Goal: Transaction & Acquisition: Register for event/course

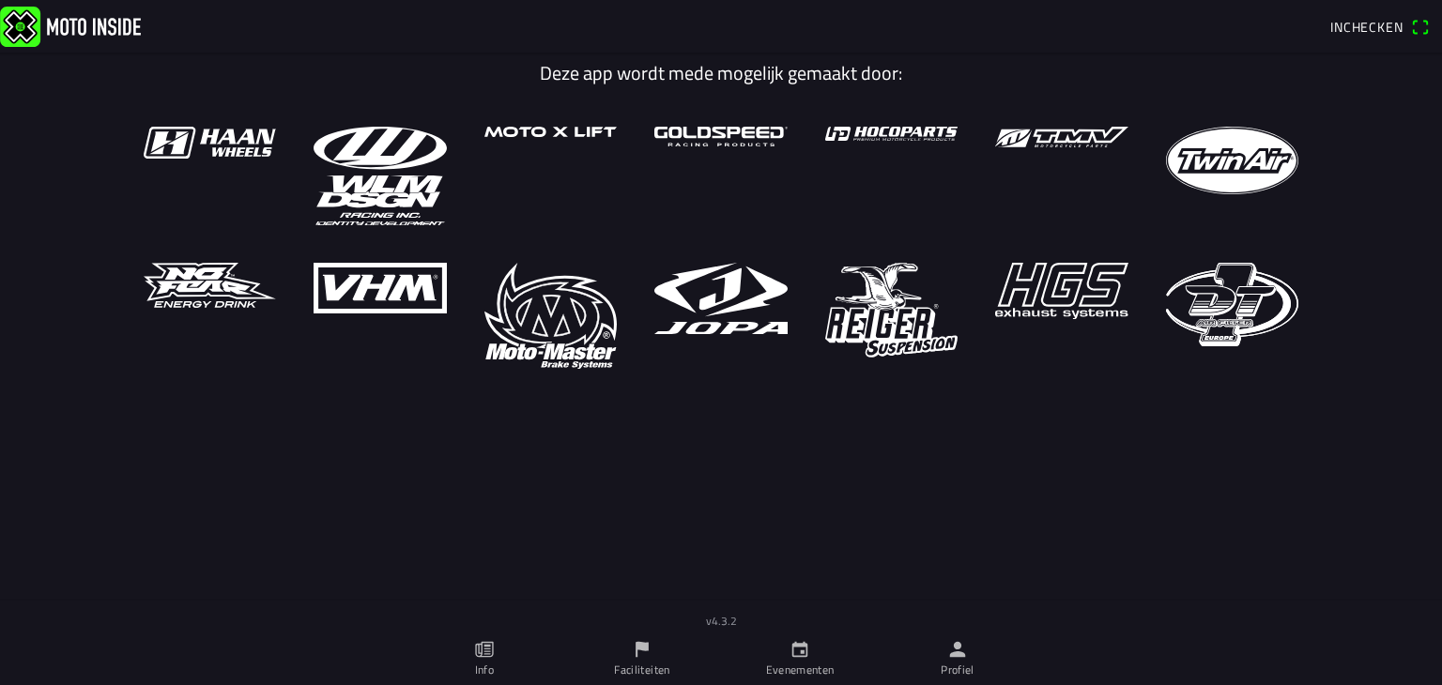
click at [795, 657] on icon "calendar" at bounding box center [800, 649] width 21 height 21
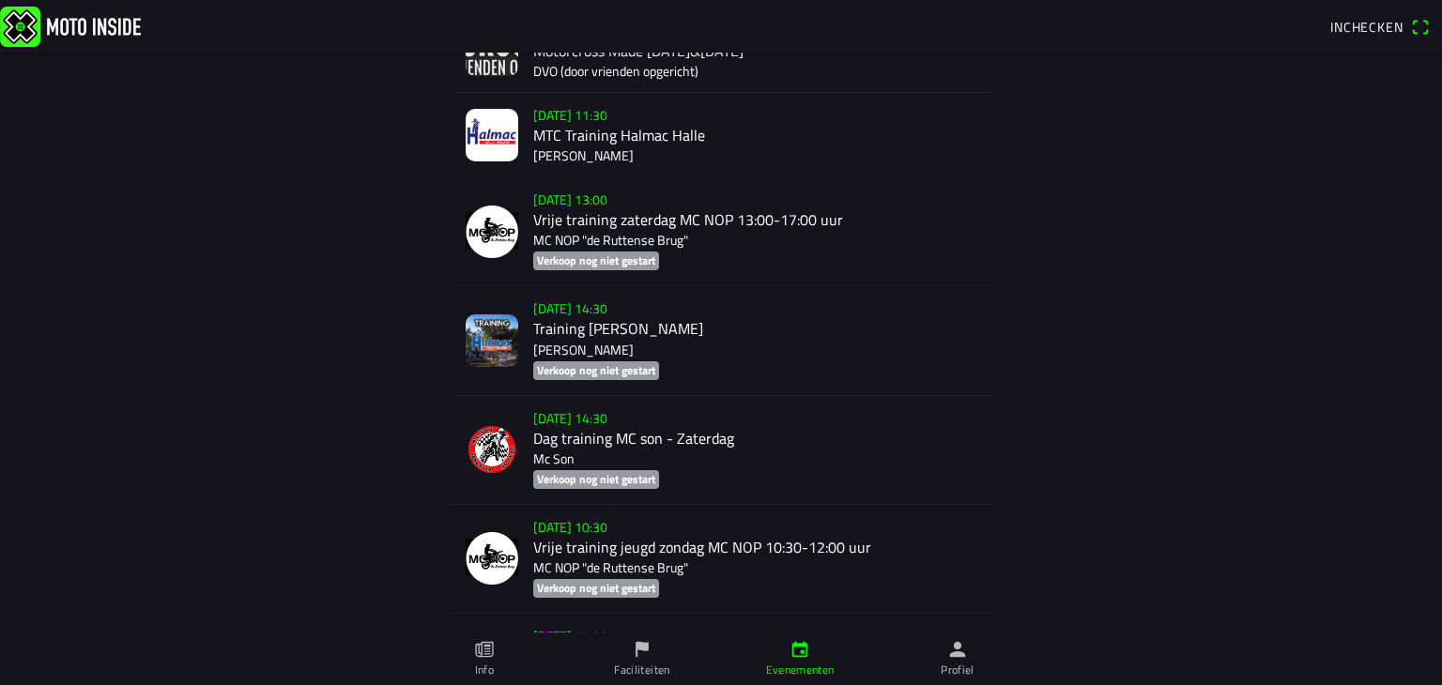
scroll to position [11373, 0]
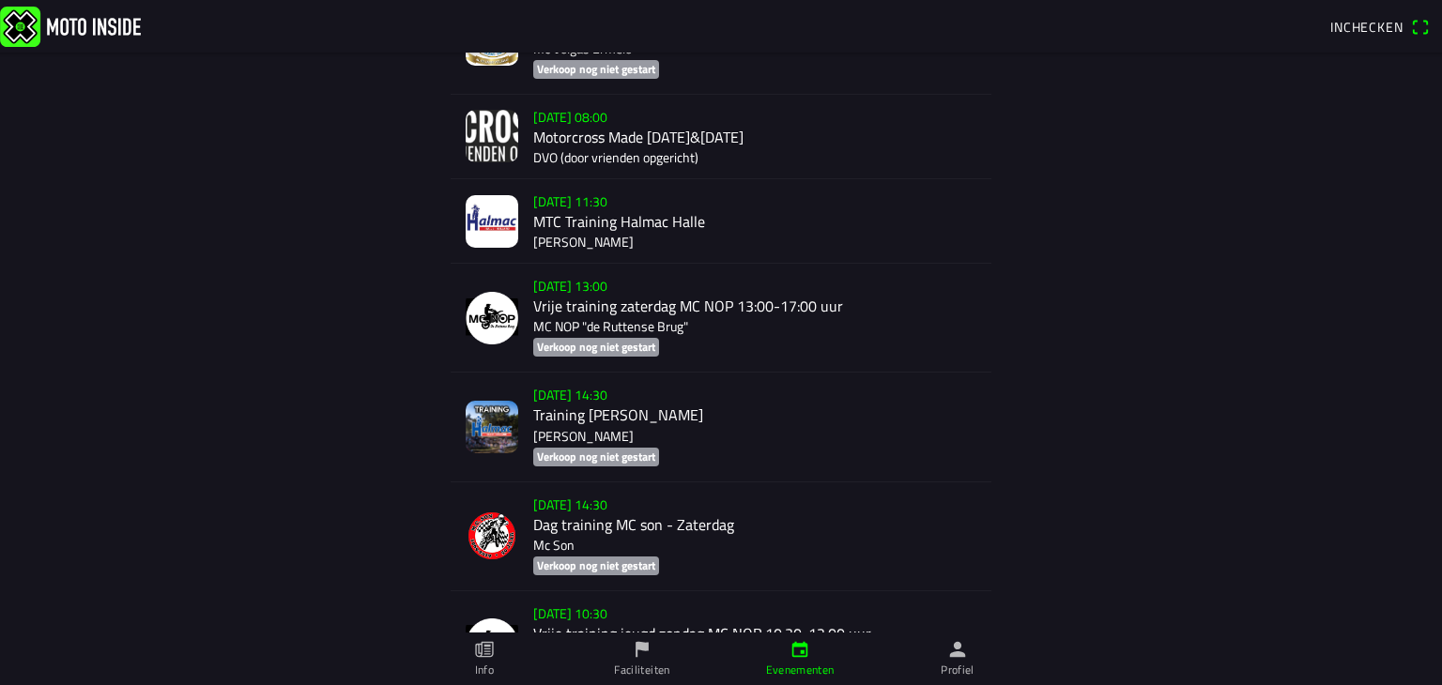
click at [714, 173] on div "[DATE] 08:00 Motorcross Made [DATE]&[DATE] DVO (door vrienden opgericht)" at bounding box center [754, 137] width 443 height 84
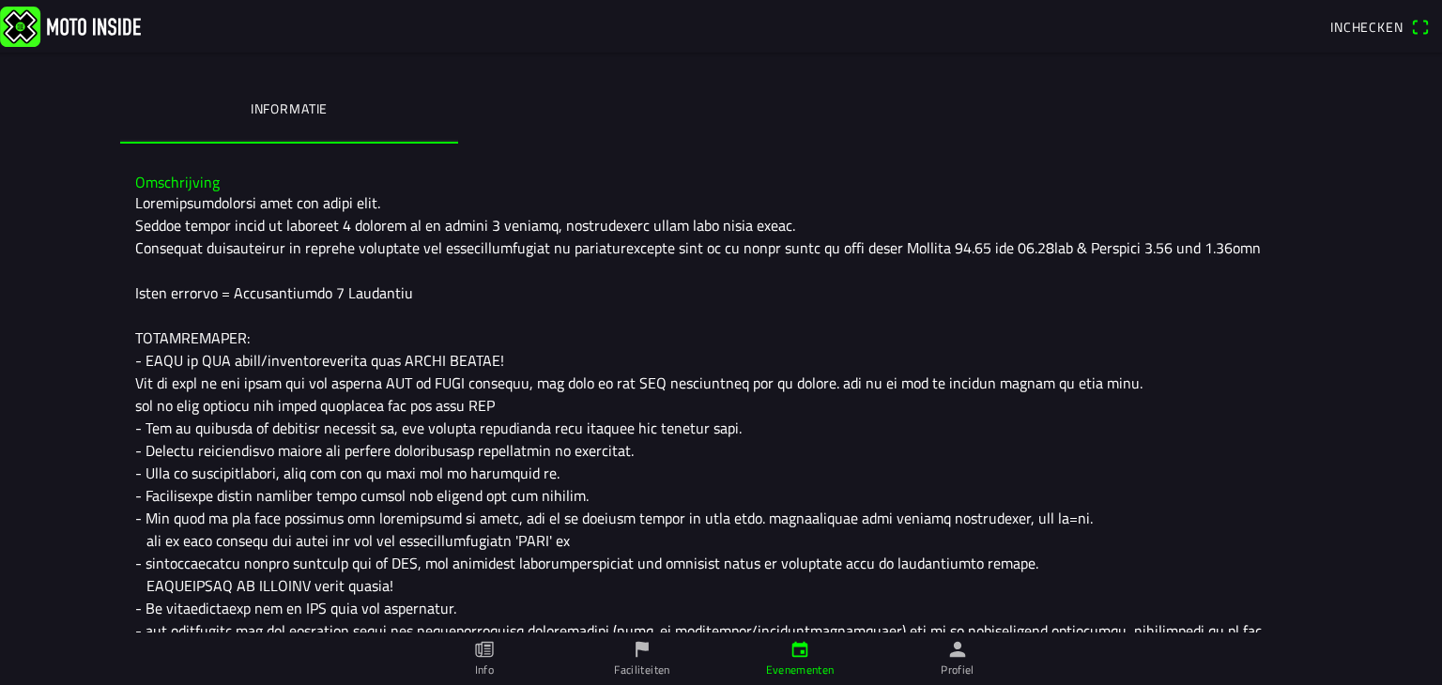
scroll to position [470, 0]
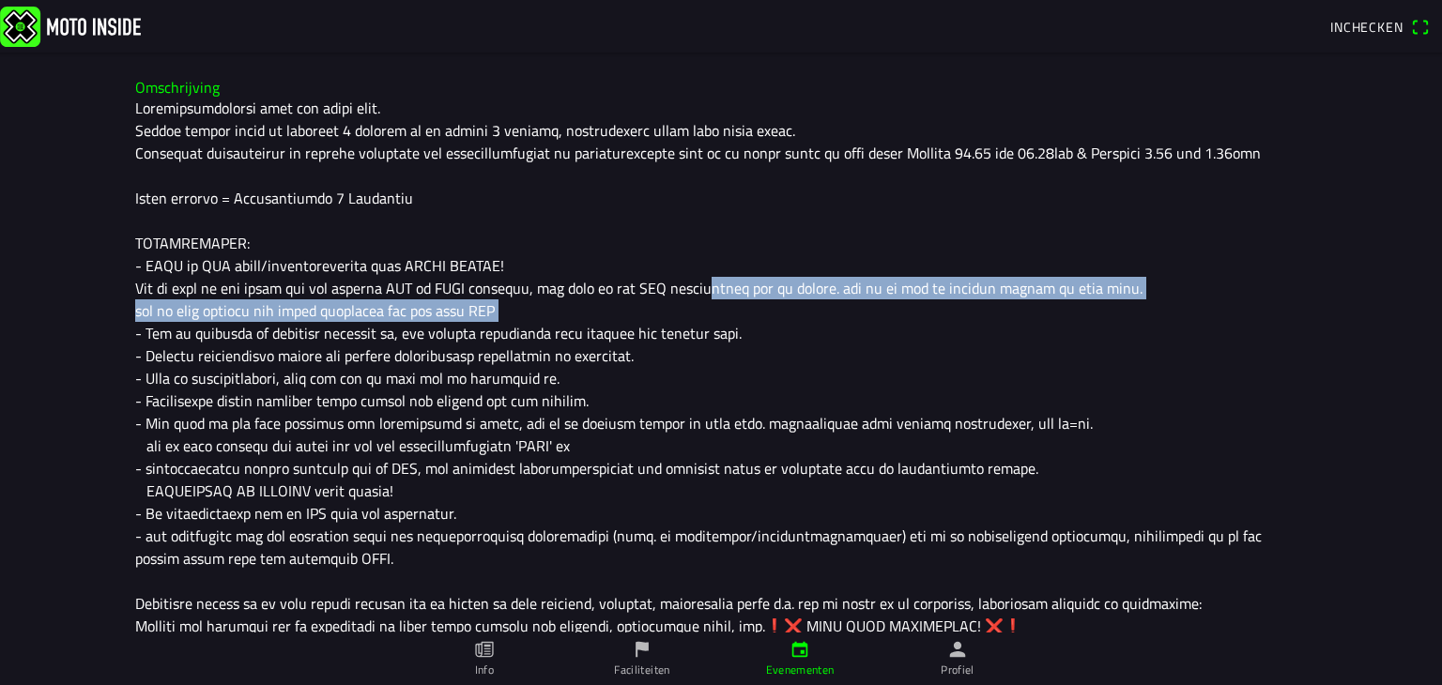
drag, startPoint x: 683, startPoint y: 287, endPoint x: 592, endPoint y: 316, distance: 95.6
click at [592, 316] on div at bounding box center [721, 604] width 1172 height 1014
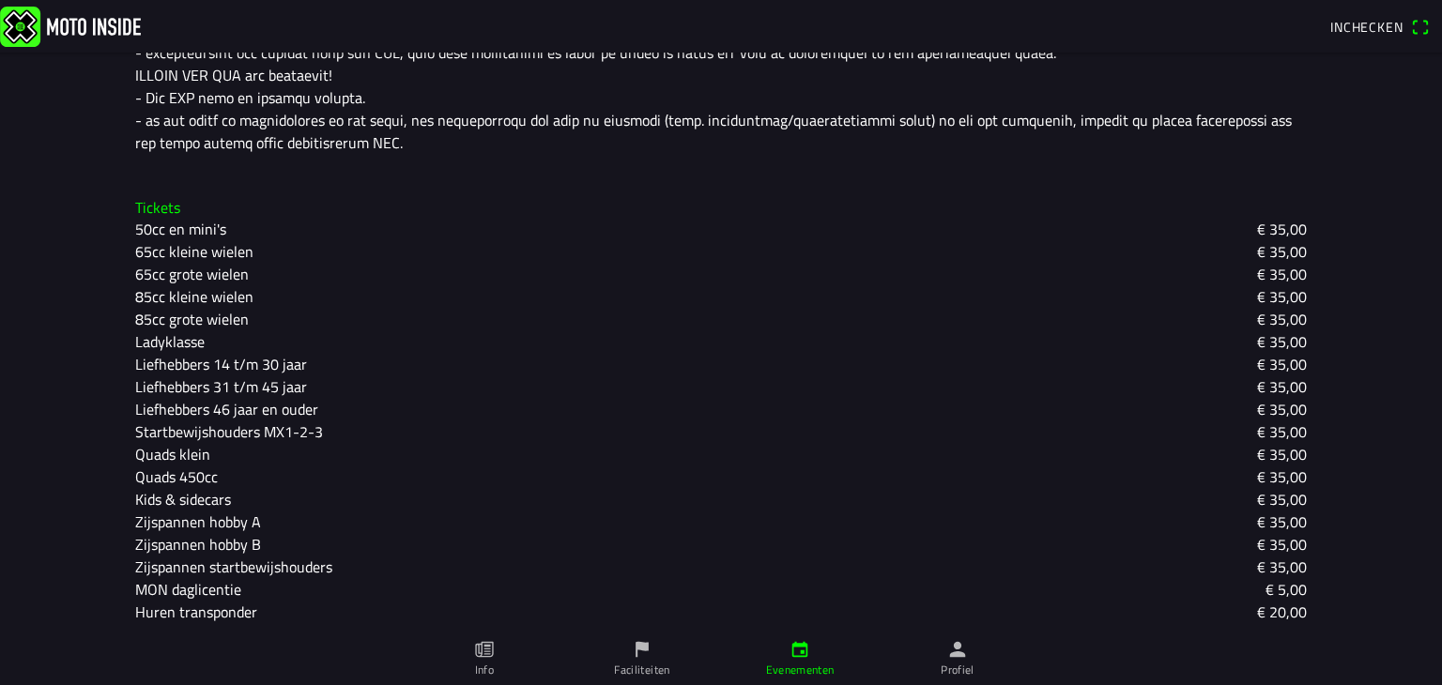
scroll to position [1431, 0]
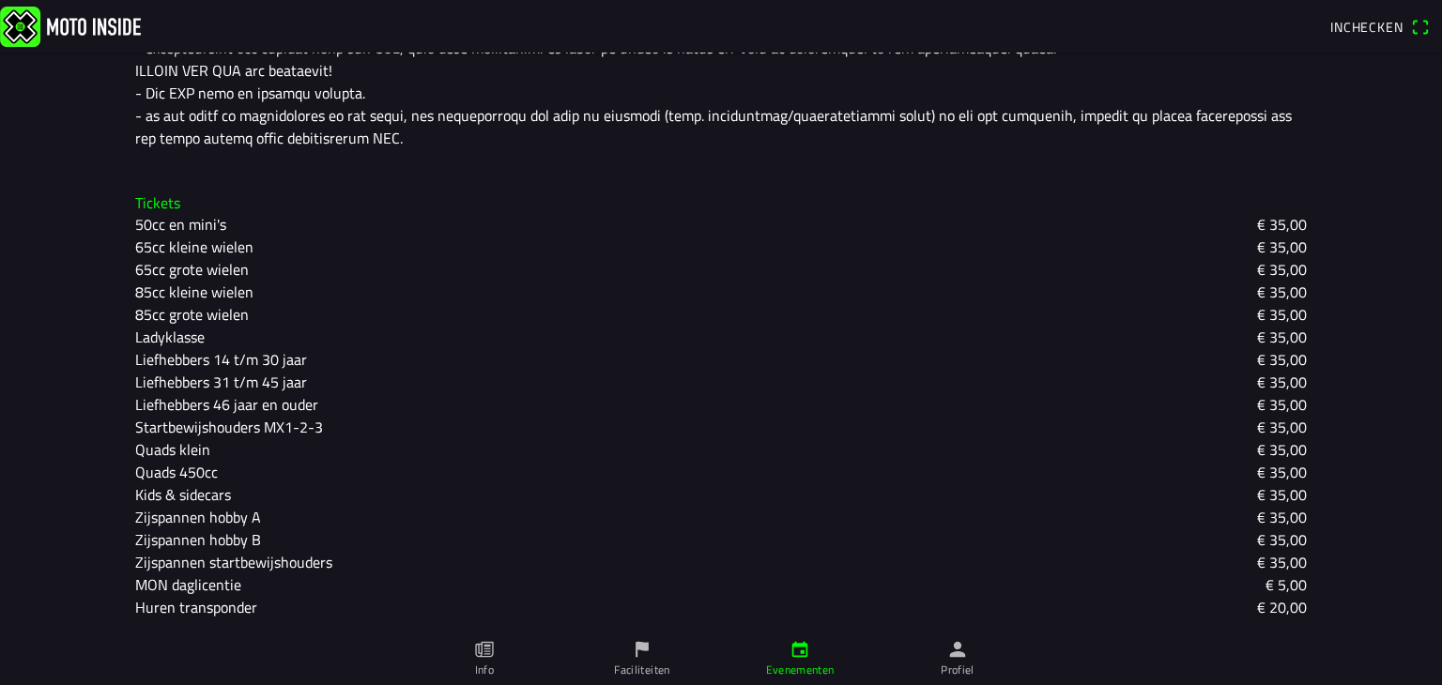
click at [0, 0] on slot "Liefhebbers 14 t/m 30 jaar" at bounding box center [0, 0] width 0 height 0
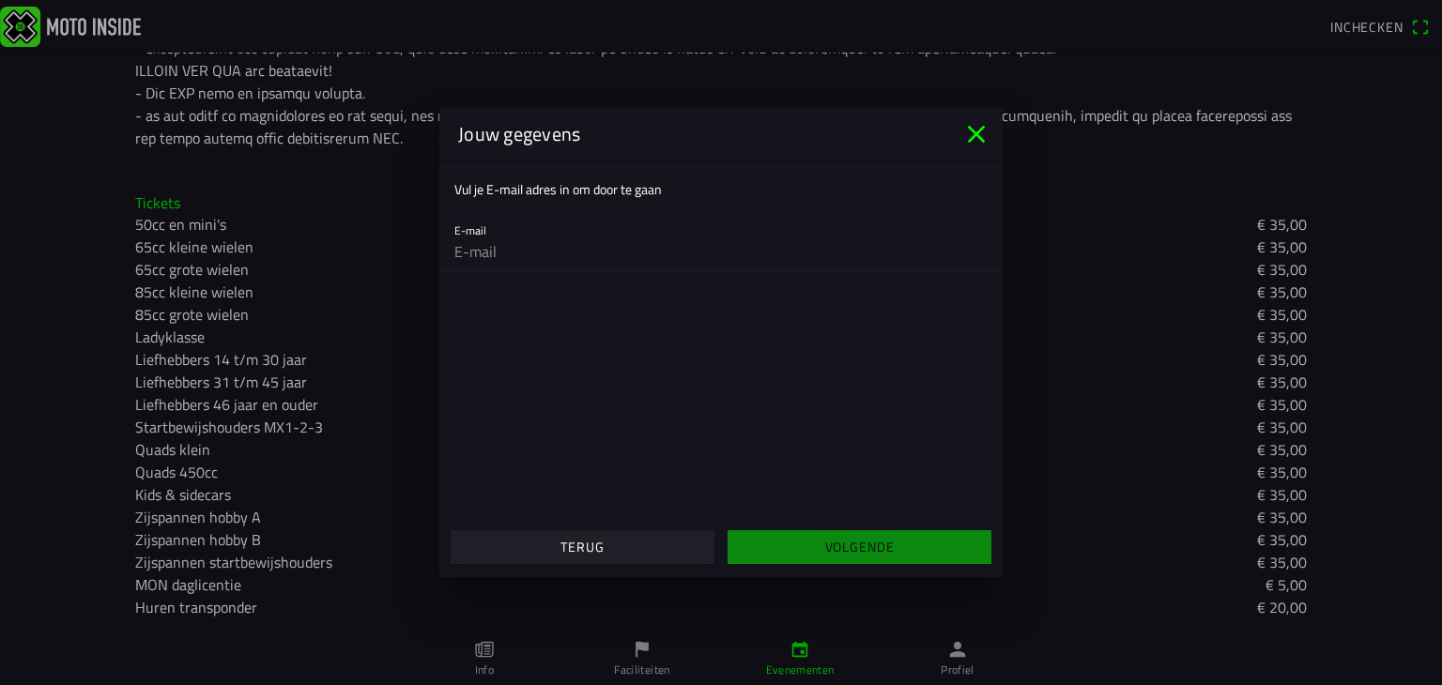
click at [965, 127] on icon "close" at bounding box center [977, 134] width 30 height 30
